Goal: Navigation & Orientation: Find specific page/section

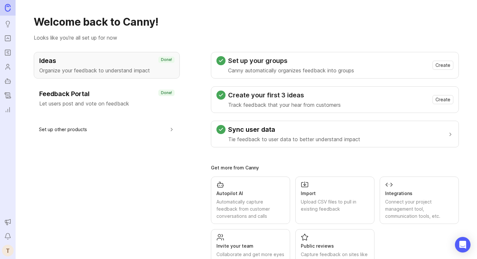
click at [8, 53] on icon "Roadmaps" at bounding box center [7, 53] width 7 height 8
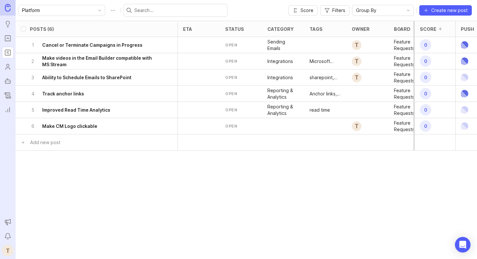
click at [9, 38] on icon "Portal" at bounding box center [7, 38] width 7 height 8
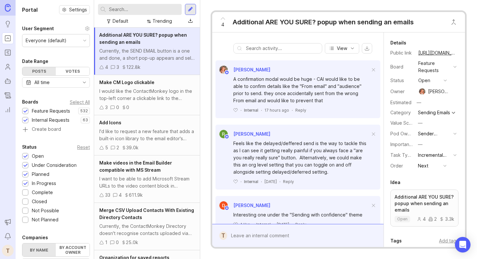
scroll to position [88, 0]
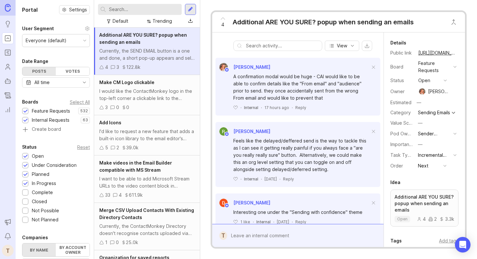
click at [4, 237] on icon "Notifications" at bounding box center [7, 236] width 7 height 8
click at [7, 237] on icon "Notifications" at bounding box center [7, 236] width 7 height 8
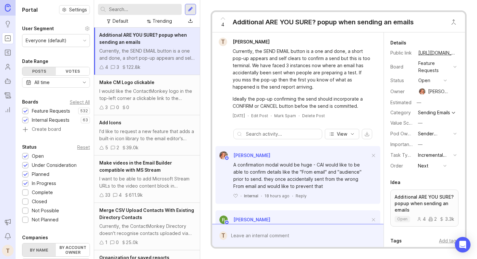
click at [8, 234] on icon "Notifications" at bounding box center [7, 236] width 7 height 8
